Goal: Task Accomplishment & Management: Manage account settings

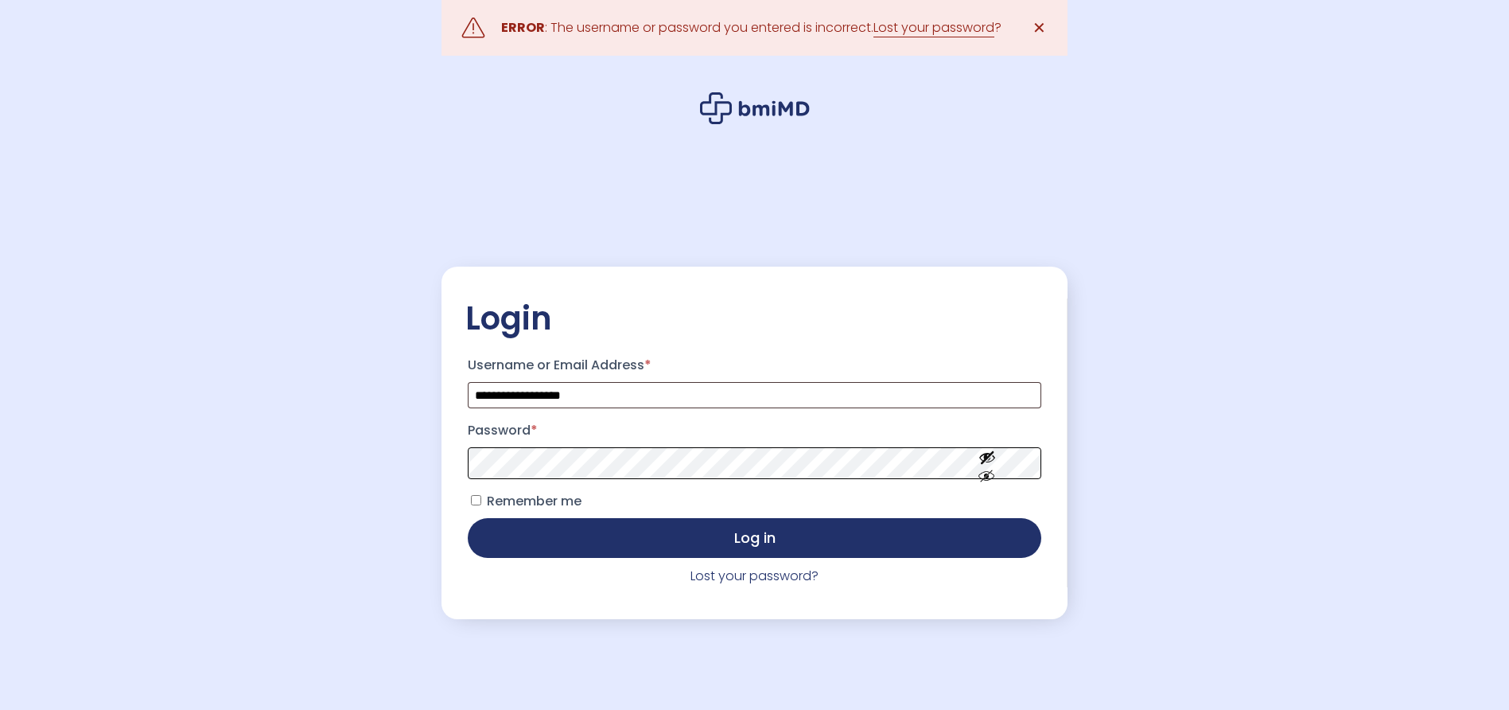
click at [468, 518] on button "Log in" at bounding box center [754, 538] width 573 height 40
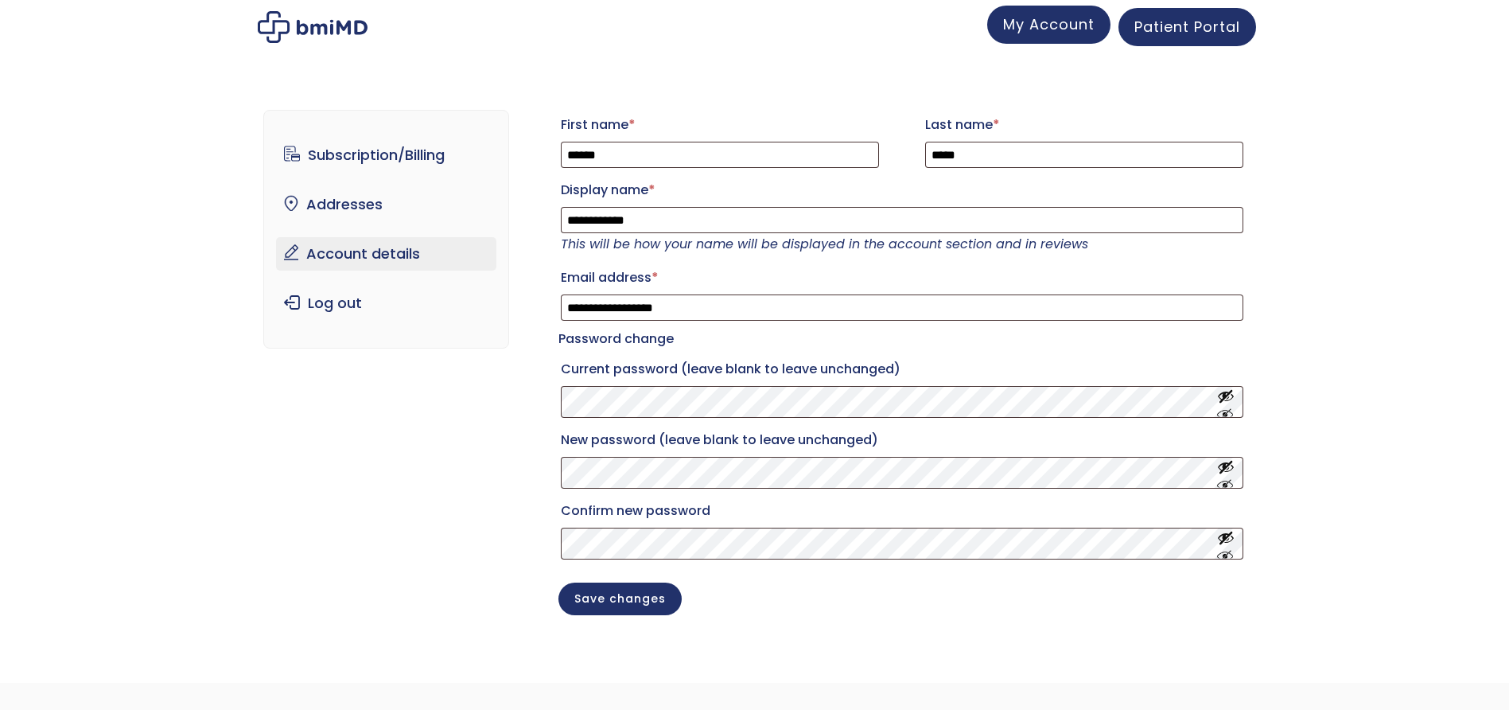
click at [1039, 30] on span "My Account" at bounding box center [1049, 24] width 92 height 20
